Goal: Book appointment/travel/reservation

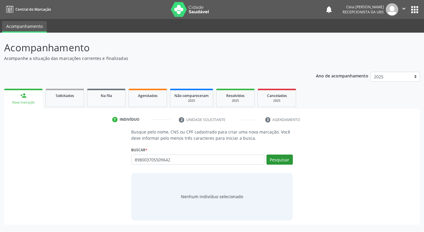
type input "898003705509642"
click at [270, 158] on button "Pesquisar" at bounding box center [280, 159] width 26 height 10
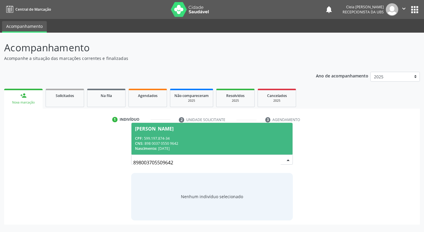
click at [240, 146] on div "Nascimento: [DATE]" at bounding box center [212, 148] width 154 height 5
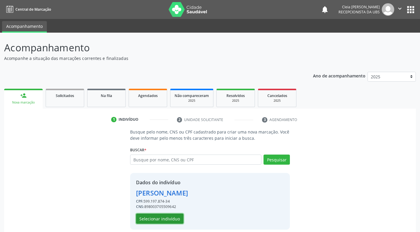
click at [165, 218] on button "Selecionar indivíduo" at bounding box center [159, 218] width 47 height 10
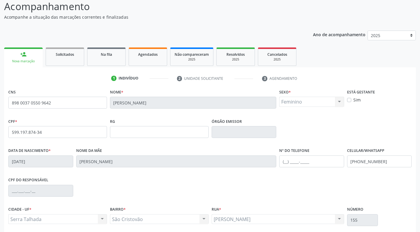
scroll to position [89, 0]
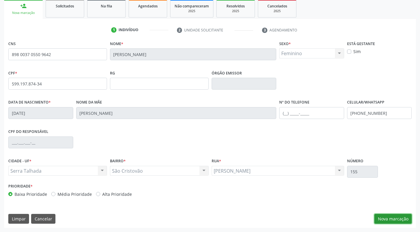
click at [382, 215] on button "Nova marcação" at bounding box center [392, 219] width 37 height 10
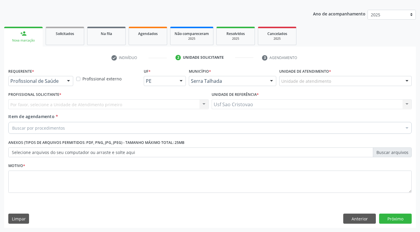
scroll to position [62, 0]
click at [64, 83] on div "Profissional de Saúde Profissional de Saúde Paciente Nenhum resultado encontrad…" at bounding box center [40, 81] width 65 height 10
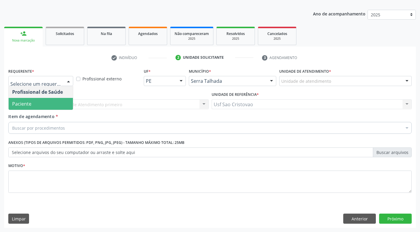
click at [58, 103] on span "Paciente" at bounding box center [41, 104] width 64 height 12
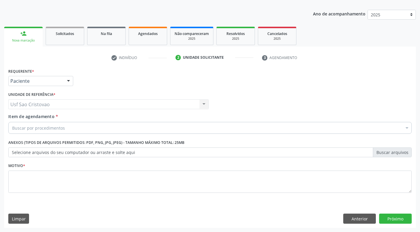
click at [67, 126] on div "Buscar por procedimentos" at bounding box center [209, 128] width 403 height 12
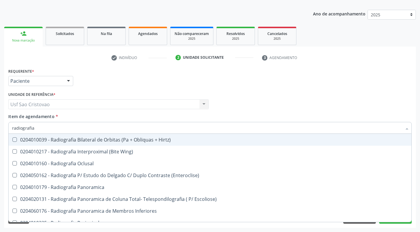
type input "radiografia"
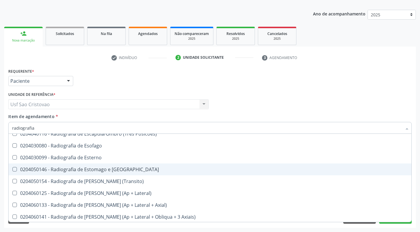
scroll to position [533, 0]
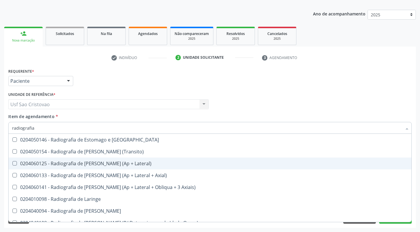
click at [15, 164] on Lateral\) at bounding box center [14, 163] width 4 height 4
click at [12, 164] on Lateral\) "checkbox" at bounding box center [11, 163] width 4 height 4
checkbox Lateral\) "true"
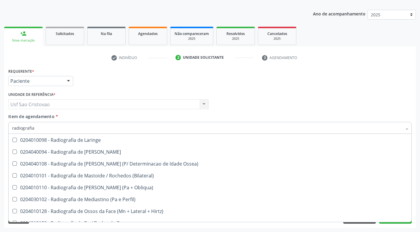
scroll to position [593, 0]
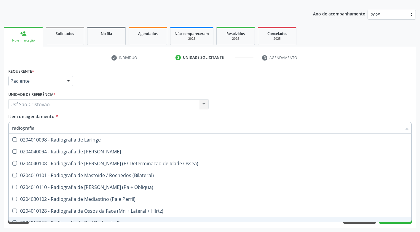
click at [282, 228] on div "Acompanhamento Acompanhe a situação das marcações correntes e finalizadas Relat…" at bounding box center [210, 101] width 420 height 261
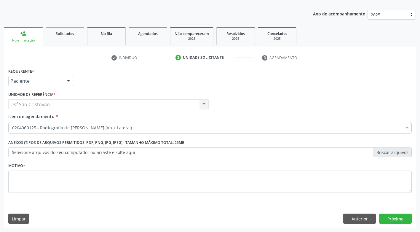
checkbox Lateral\) "true"
checkbox Multiprofissional "false"
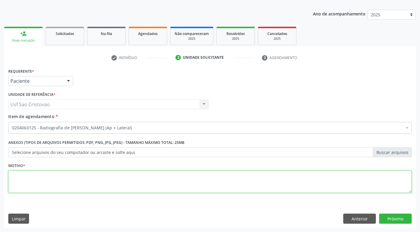
click at [223, 186] on textarea at bounding box center [209, 181] width 403 height 23
type textarea "."
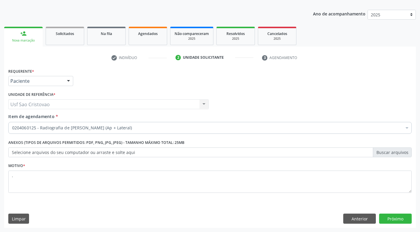
click at [233, 213] on div "Limpar Anterior Próximo" at bounding box center [209, 218] width 403 height 10
click at [388, 220] on button "Próximo" at bounding box center [395, 218] width 33 height 10
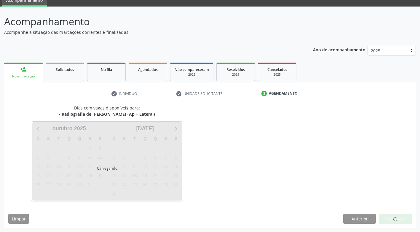
scroll to position [26, 0]
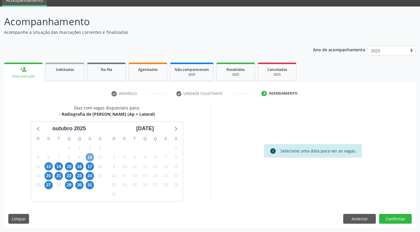
click at [91, 158] on span "10" at bounding box center [90, 157] width 8 height 8
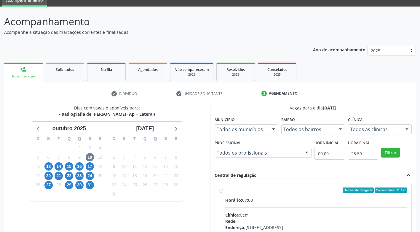
click at [225, 191] on label "Ordem de chegada Consumidos: 11 / 26 Horário: 07:00 Clínica: Cem Rede: -- Ender…" at bounding box center [316, 232] width 182 height 91
click at [223, 191] on input "Ordem de chegada Consumidos: 11 / 26 Horário: 07:00 Clínica: Cem Rede: -- Ender…" at bounding box center [221, 189] width 4 height 5
radio input "true"
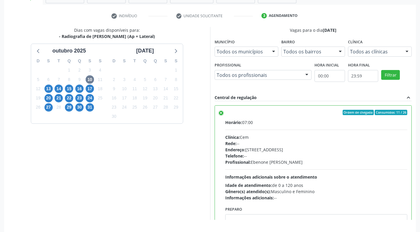
scroll to position [122, 0]
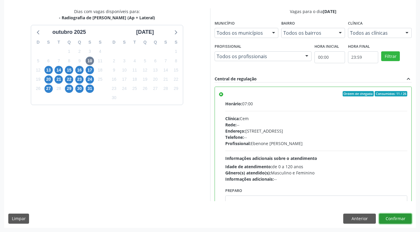
click at [401, 216] on button "Confirmar" at bounding box center [395, 218] width 33 height 10
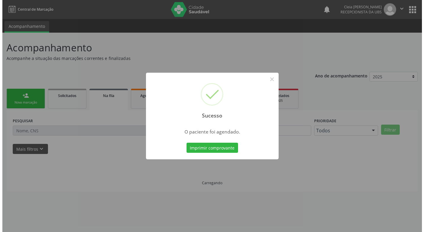
scroll to position [0, 0]
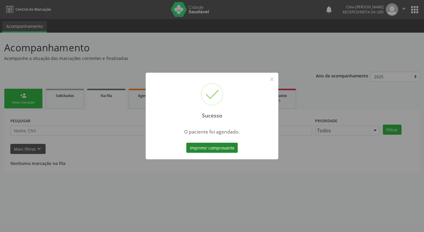
click at [207, 149] on button "Imprimir comprovante" at bounding box center [212, 148] width 52 height 10
